Goal: Information Seeking & Learning: Learn about a topic

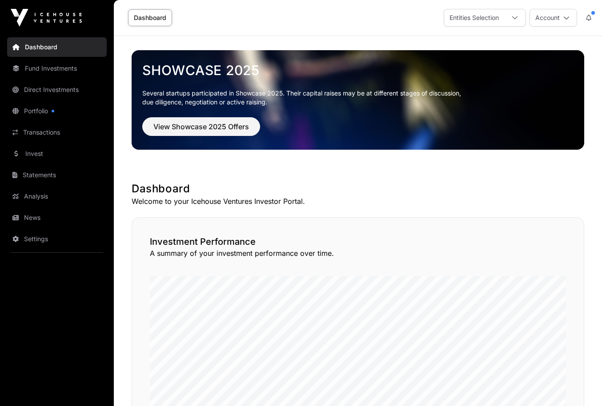
scroll to position [67, 0]
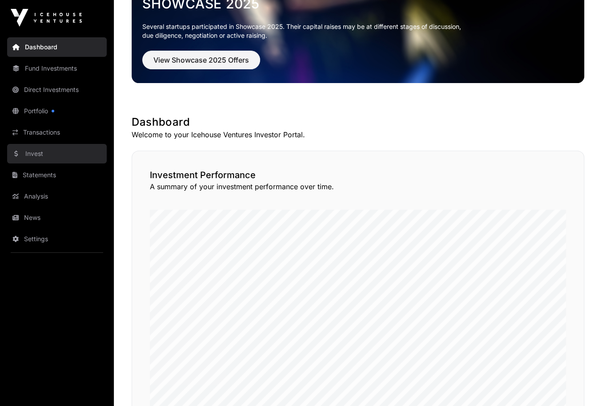
click at [39, 148] on link "Invest" at bounding box center [57, 154] width 100 height 20
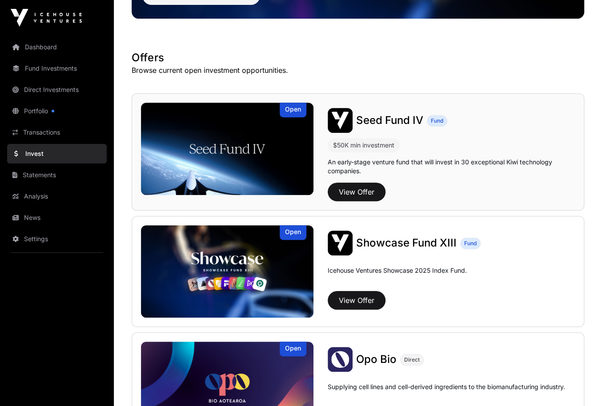
scroll to position [67, 0]
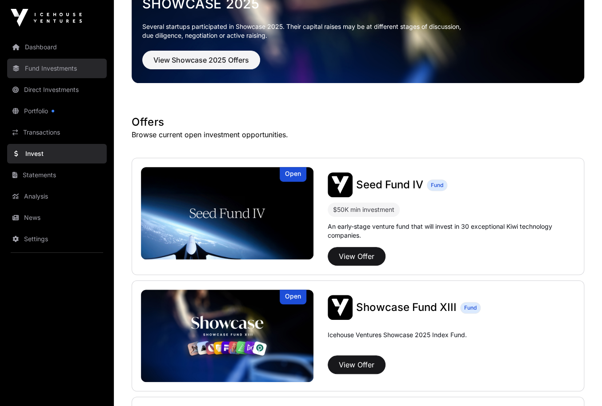
click at [52, 64] on link "Fund Investments" at bounding box center [57, 69] width 100 height 20
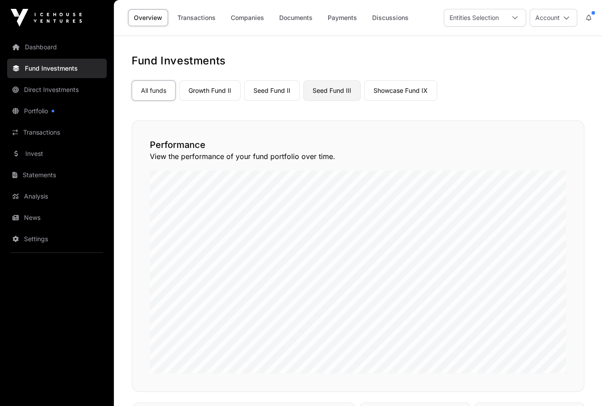
click at [326, 92] on link "Seed Fund III" at bounding box center [331, 90] width 57 height 20
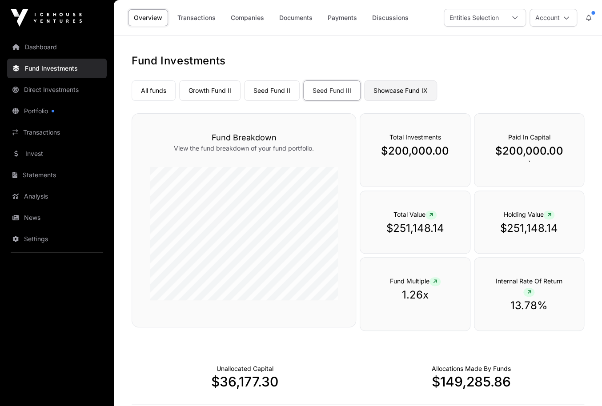
click at [379, 87] on link "Showcase Fund IX" at bounding box center [400, 90] width 73 height 20
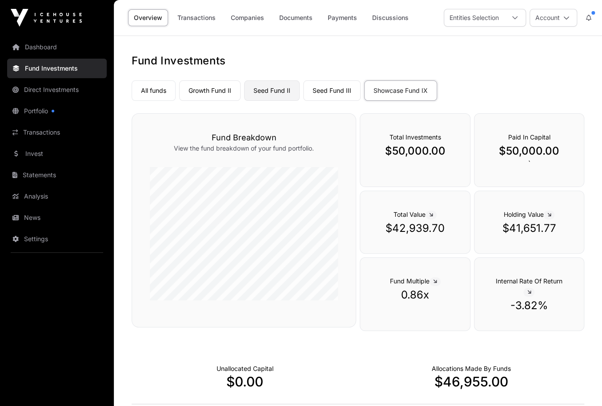
click at [265, 86] on link "Seed Fund II" at bounding box center [272, 90] width 56 height 20
click at [271, 91] on link "Seed Fund II" at bounding box center [272, 90] width 56 height 20
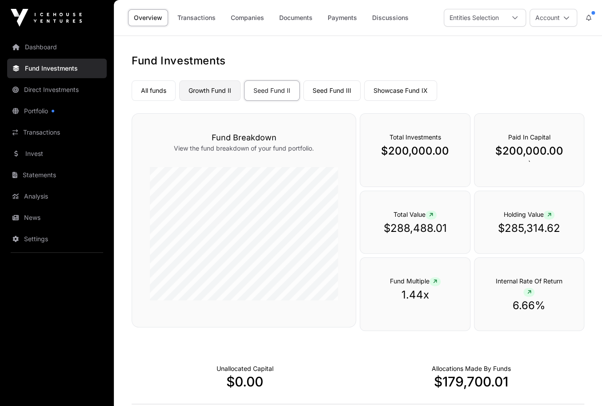
click at [203, 86] on link "Growth Fund II" at bounding box center [209, 90] width 61 height 20
click at [340, 85] on link "Seed Fund III" at bounding box center [331, 90] width 57 height 20
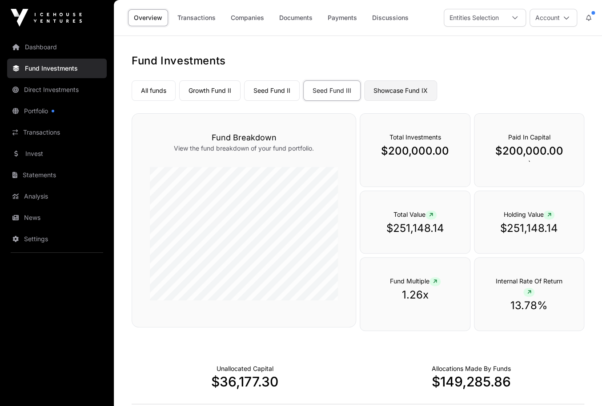
click at [392, 87] on link "Showcase Fund IX" at bounding box center [400, 90] width 73 height 20
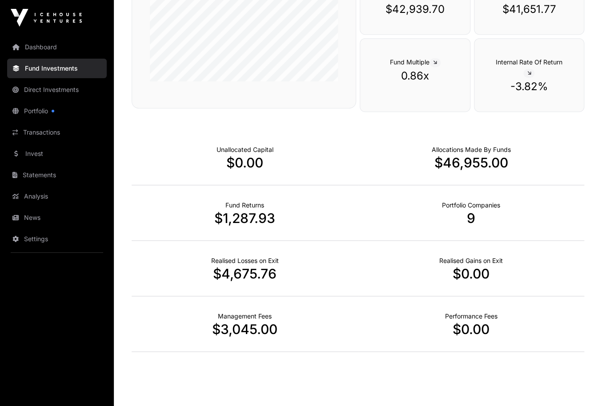
scroll to position [238, 0]
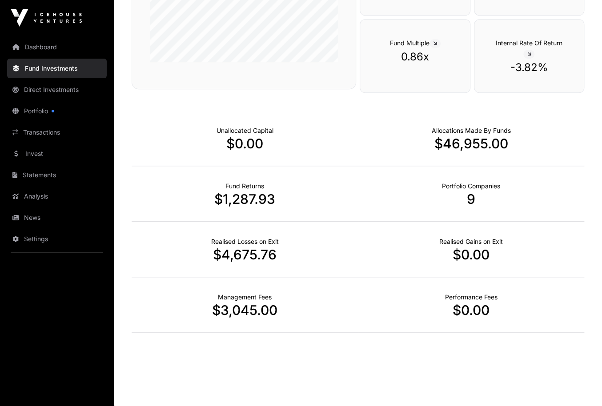
drag, startPoint x: 423, startPoint y: 125, endPoint x: 249, endPoint y: 364, distance: 295.6
click at [249, 364] on main "Fund Investments All funds Growth Fund II Seed Fund II Seed Fund III Showcase F…" at bounding box center [358, 103] width 488 height 610
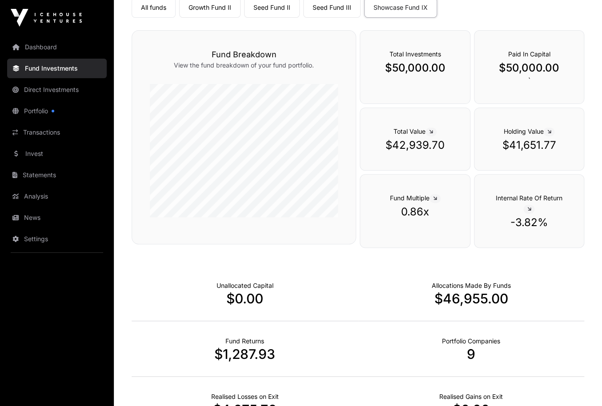
scroll to position [0, 0]
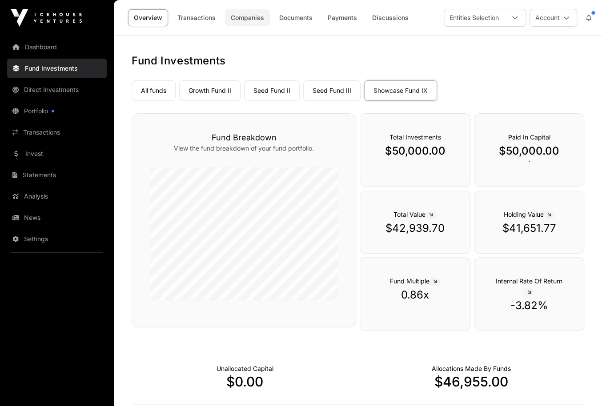
click at [245, 20] on link "Companies" at bounding box center [247, 17] width 45 height 17
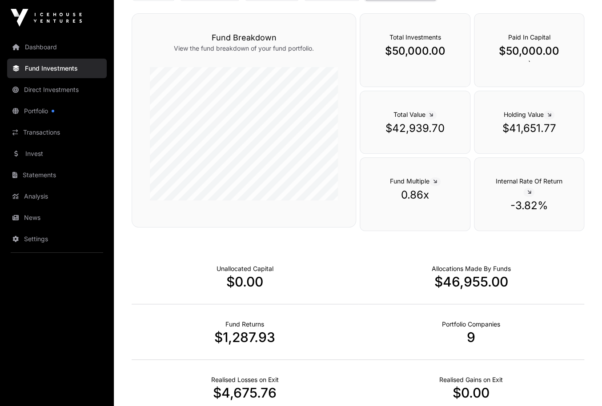
scroll to position [39, 0]
